Goal: Check status: Check status

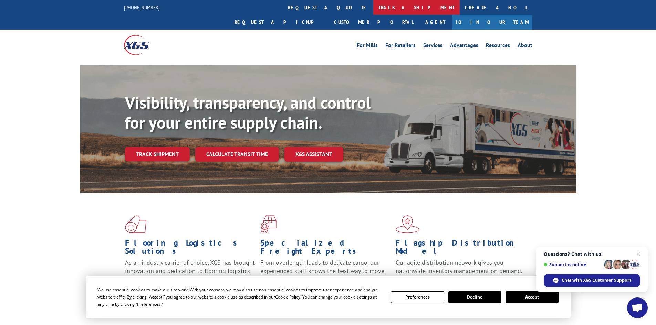
click at [373, 4] on link "track a shipment" at bounding box center [416, 7] width 86 height 15
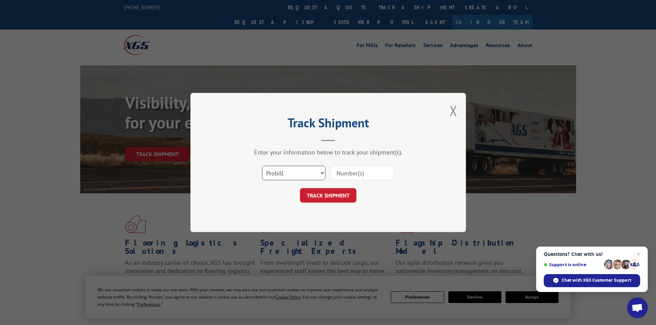
click at [281, 174] on select "Select category... Probill BOL PO" at bounding box center [293, 173] width 63 height 14
select select "bol"
click at [262, 166] on select "Select category... Probill BOL PO" at bounding box center [293, 173] width 63 height 14
paste input "7043970"
type input "7043970"
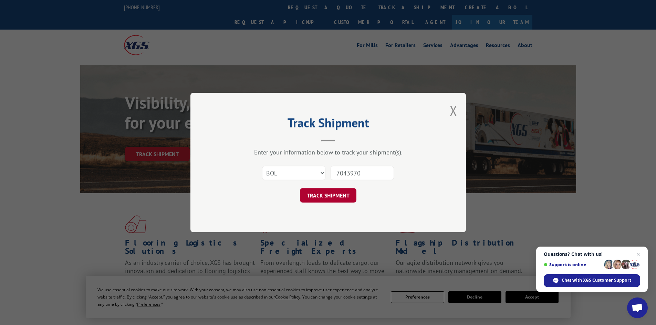
click at [334, 197] on button "TRACK SHIPMENT" at bounding box center [328, 195] width 56 height 14
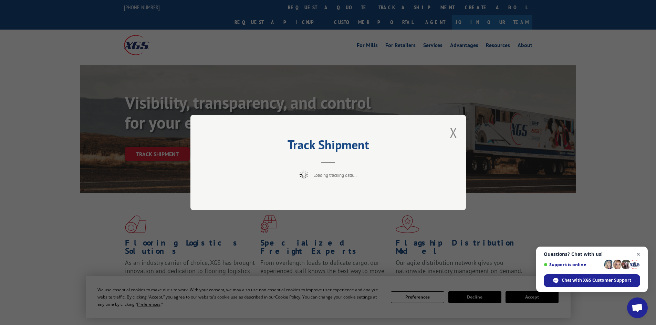
click at [638, 255] on span "Close chat" at bounding box center [638, 254] width 9 height 9
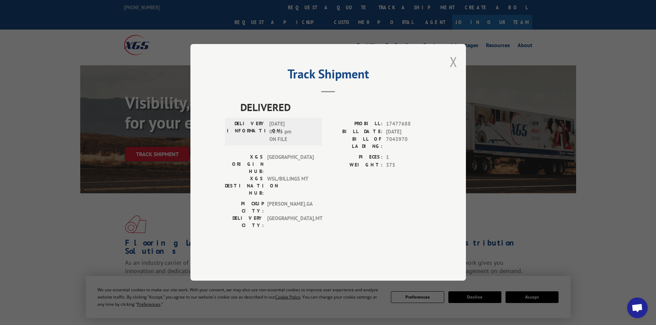
click at [451, 71] on button "Close modal" at bounding box center [453, 62] width 8 height 18
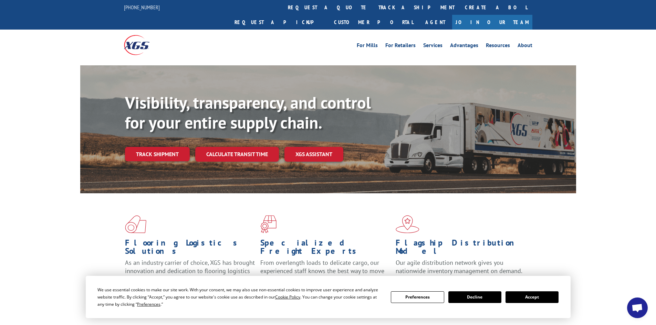
click at [541, 294] on button "Accept" at bounding box center [531, 297] width 53 height 12
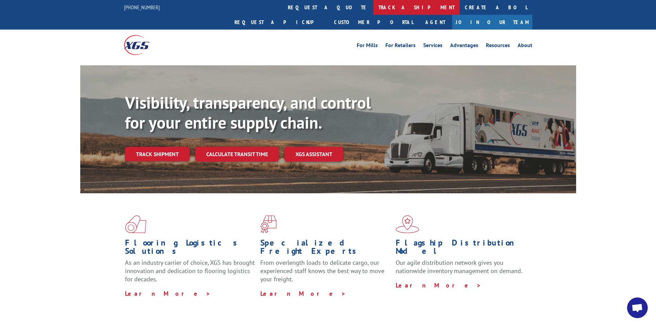
click at [373, 9] on link "track a shipment" at bounding box center [416, 7] width 86 height 15
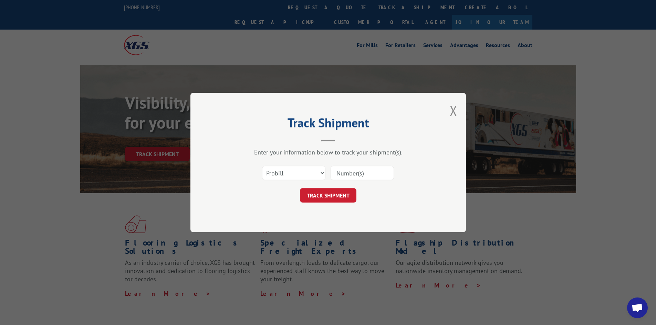
click at [278, 183] on div "Select category... Probill BOL PO" at bounding box center [328, 173] width 206 height 23
click at [280, 175] on select "Select category... Probill BOL PO" at bounding box center [293, 173] width 63 height 14
select select "bol"
click at [262, 166] on select "Select category... Probill BOL PO" at bounding box center [293, 173] width 63 height 14
click at [361, 176] on input at bounding box center [361, 173] width 63 height 14
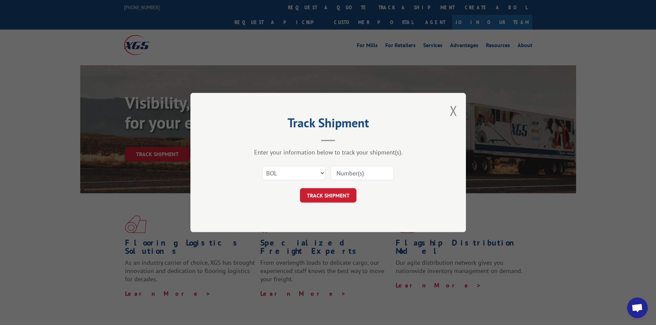
paste input "5529245"
type input "5529245"
click button "TRACK SHIPMENT" at bounding box center [328, 195] width 56 height 14
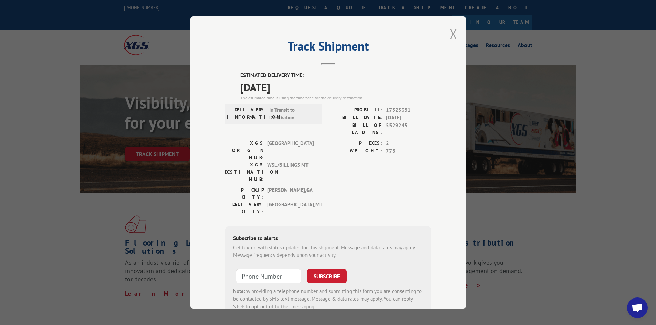
click at [452, 35] on button "Close modal" at bounding box center [453, 34] width 8 height 18
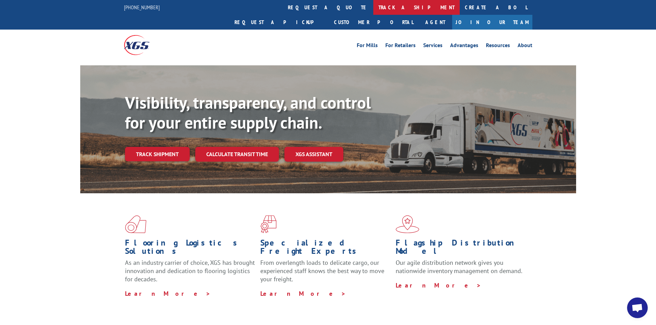
click at [373, 8] on link "track a shipment" at bounding box center [416, 7] width 86 height 15
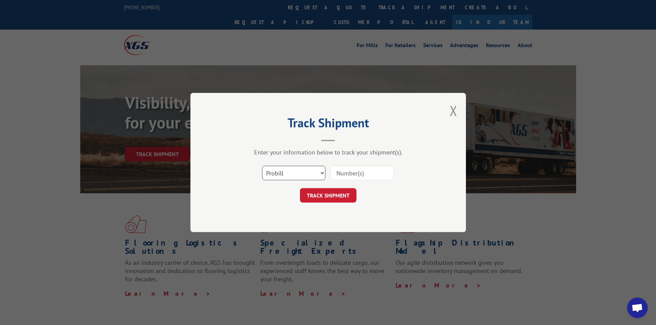
drag, startPoint x: 279, startPoint y: 175, endPoint x: 280, endPoint y: 180, distance: 4.6
click at [279, 175] on select "Select category... Probill BOL PO" at bounding box center [293, 173] width 63 height 14
select select "bol"
click at [262, 166] on select "Select category... Probill BOL PO" at bounding box center [293, 173] width 63 height 14
click at [360, 173] on input at bounding box center [361, 173] width 63 height 14
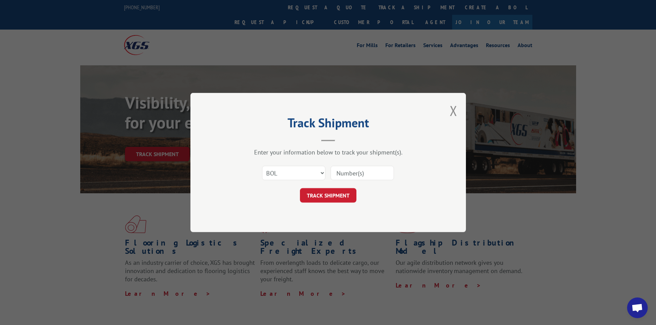
paste input "5513498"
type input "5513498"
click at [300, 188] on button "TRACK SHIPMENT" at bounding box center [328, 195] width 56 height 14
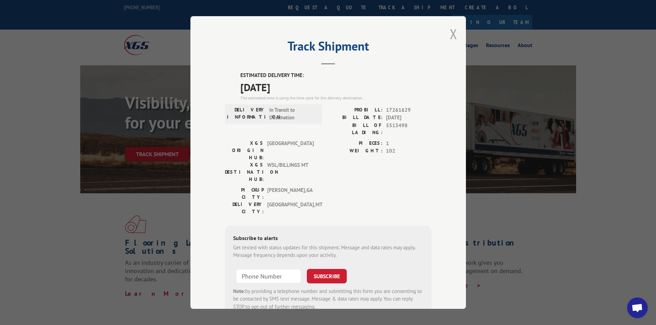
click at [449, 33] on button "Close modal" at bounding box center [453, 34] width 8 height 18
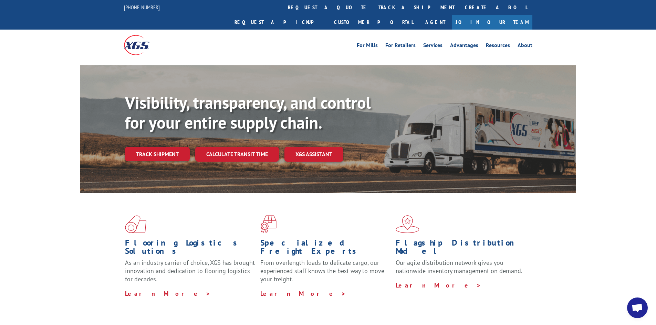
click at [224, 61] on div at bounding box center [327, 63] width 495 height 5
click at [373, 7] on link "track a shipment" at bounding box center [416, 7] width 86 height 15
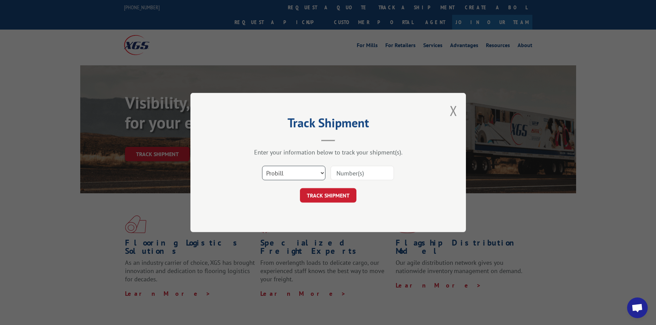
click at [288, 170] on select "Select category... Probill BOL PO" at bounding box center [293, 173] width 63 height 14
select select "bol"
click at [262, 166] on select "Select category... Probill BOL PO" at bounding box center [293, 173] width 63 height 14
paste input "7063364"
type input "7063364"
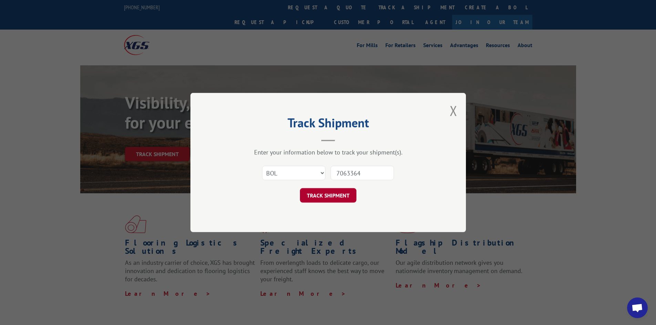
click at [324, 195] on button "TRACK SHIPMENT" at bounding box center [328, 195] width 56 height 14
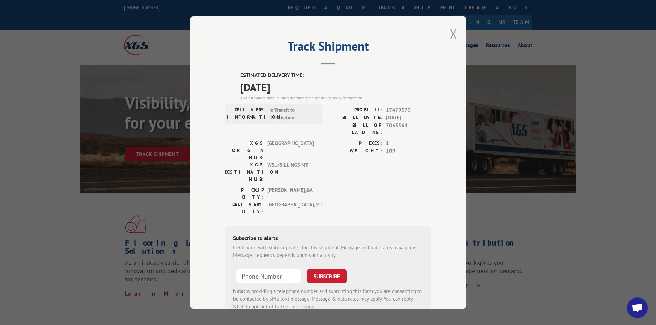
click at [451, 34] on button "Close modal" at bounding box center [453, 34] width 8 height 18
